Goal: Task Accomplishment & Management: Manage account settings

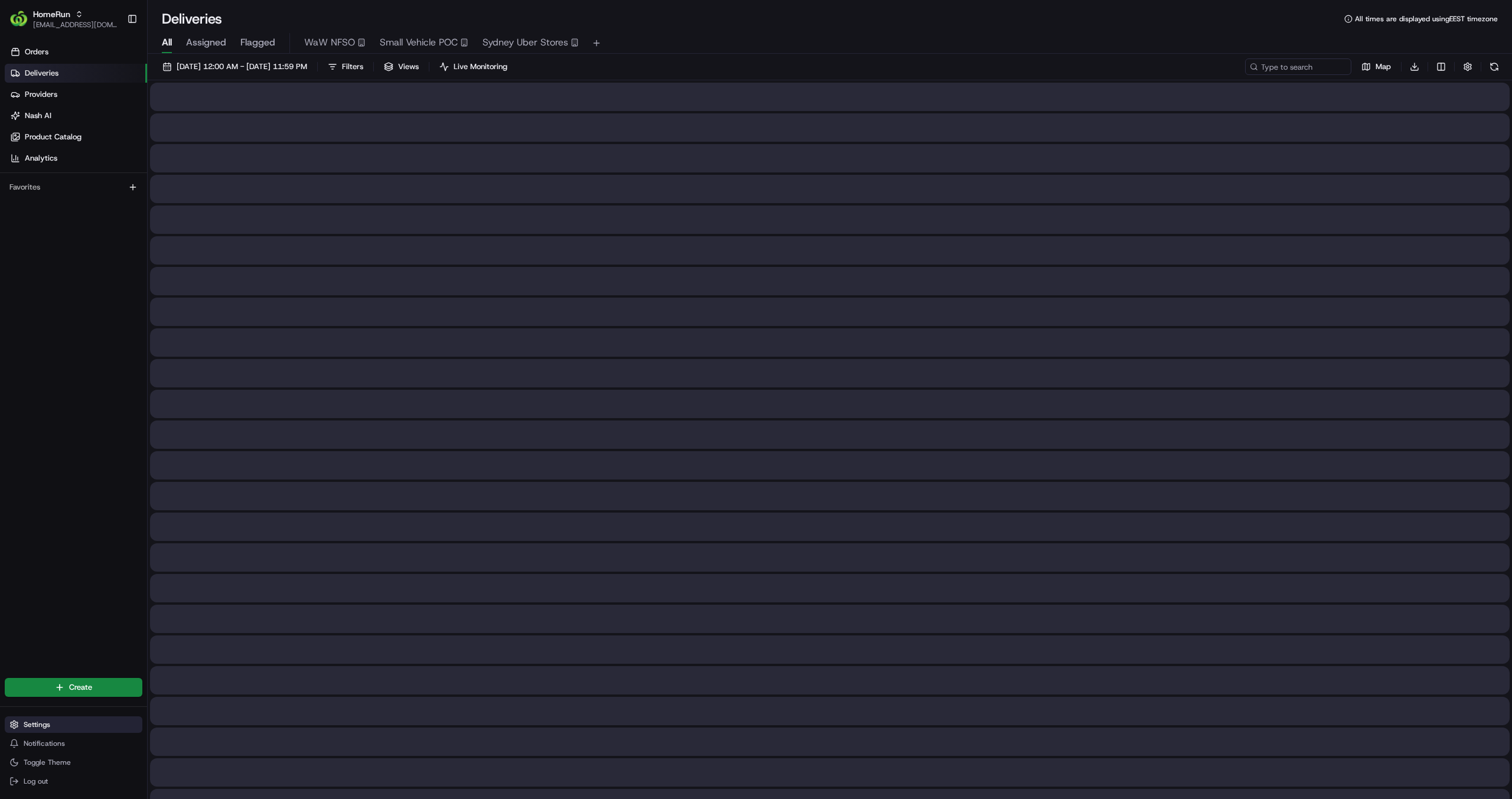
click at [34, 724] on span "Settings" at bounding box center [37, 724] width 27 height 10
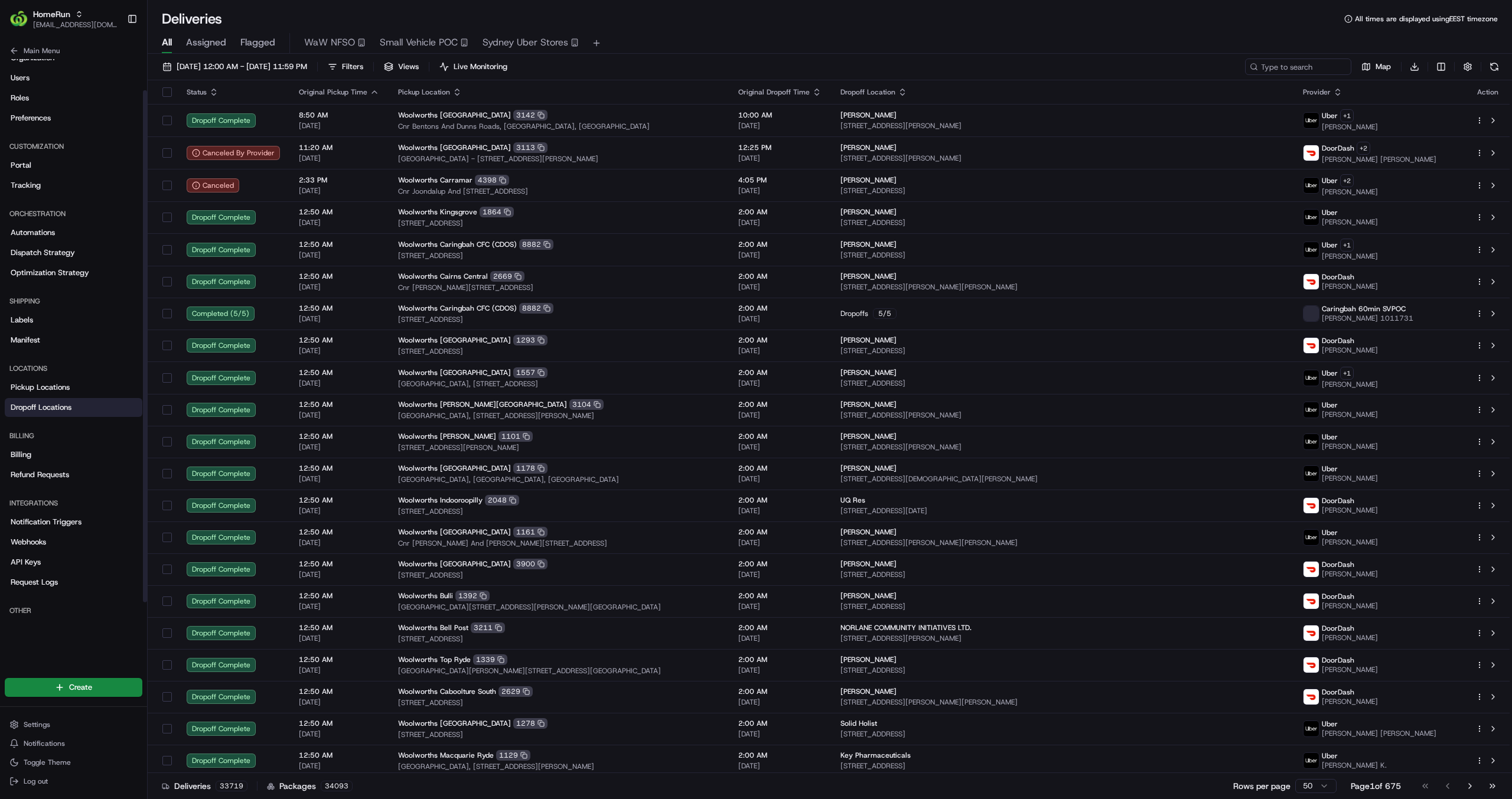
scroll to position [56, 0]
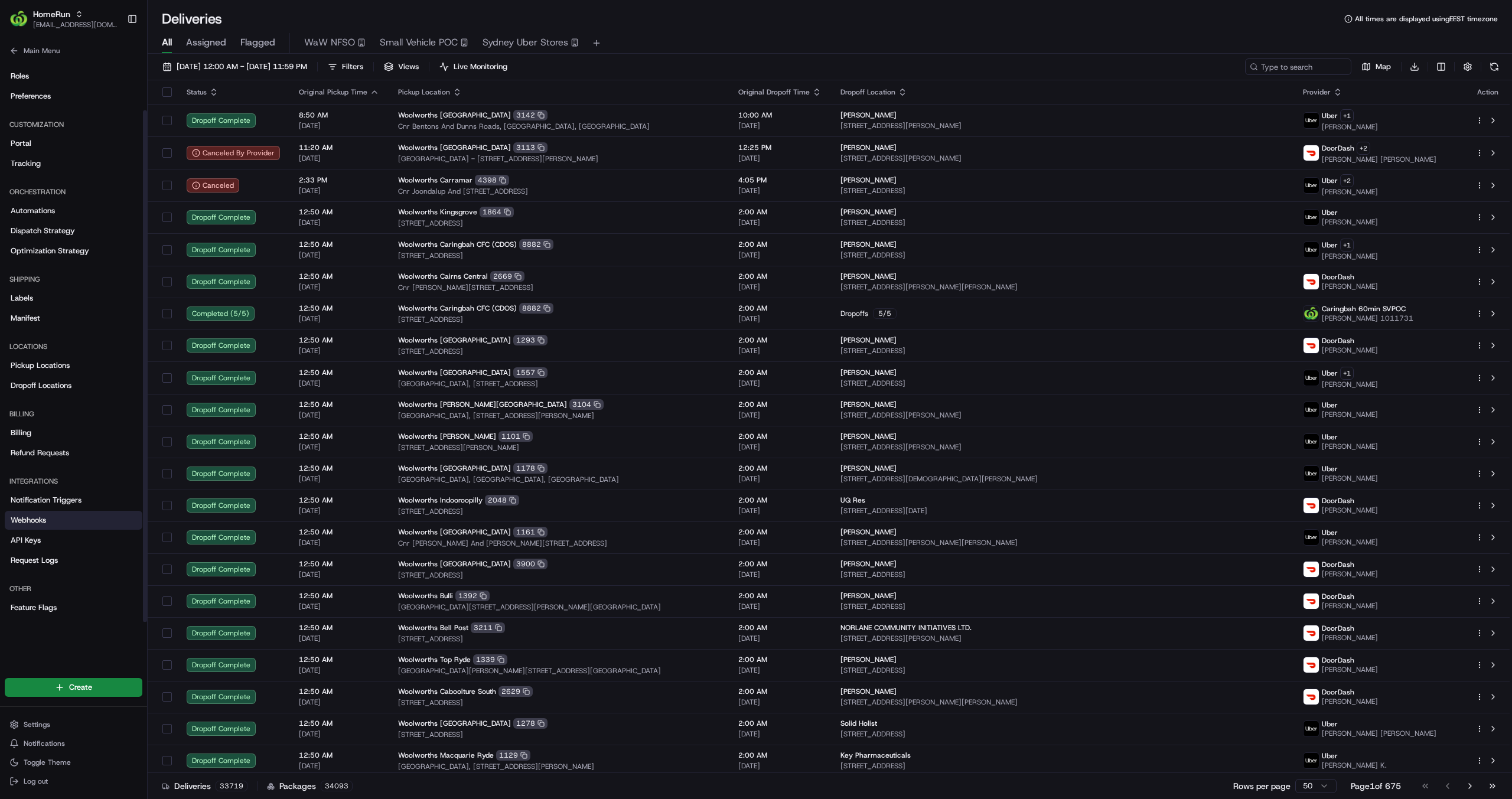
click at [28, 518] on span "Webhooks" at bounding box center [28, 520] width 36 height 11
